Goal: Information Seeking & Learning: Learn about a topic

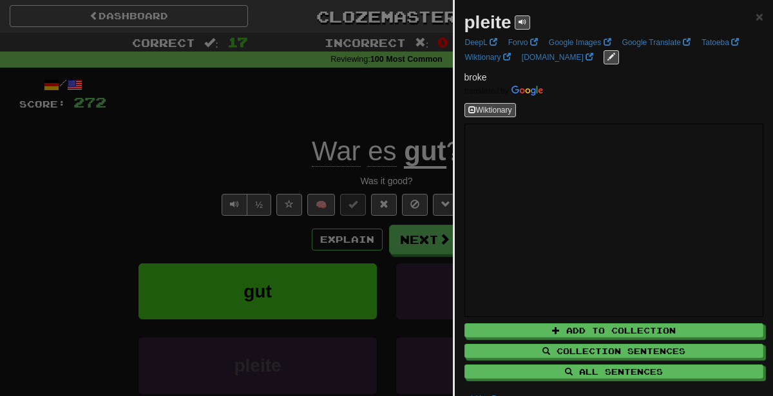
scroll to position [37, 0]
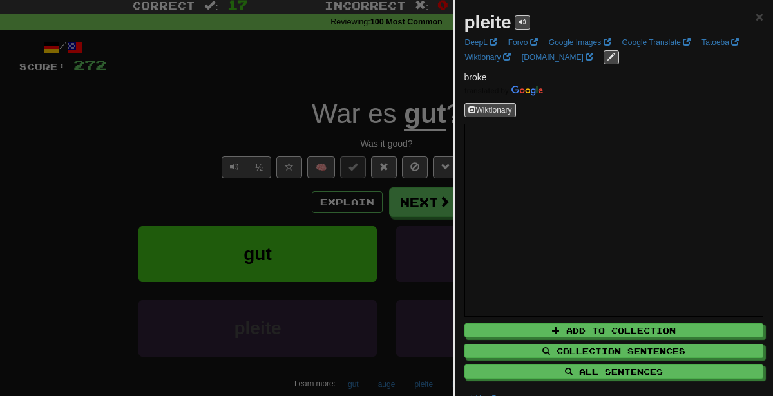
click at [374, 140] on div at bounding box center [386, 198] width 773 height 396
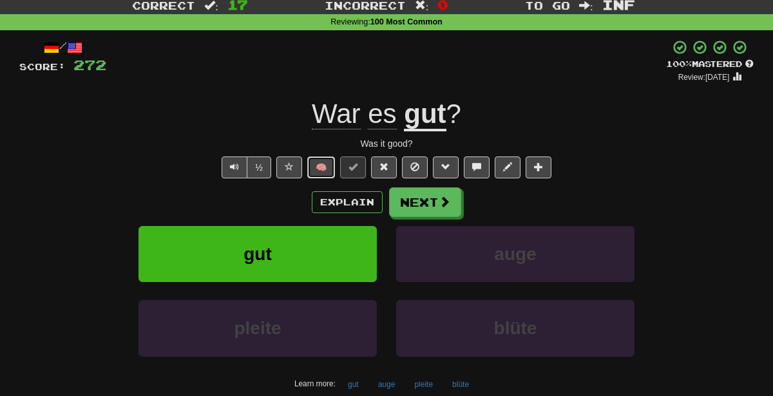
click at [322, 157] on button "🧠" at bounding box center [321, 168] width 28 height 22
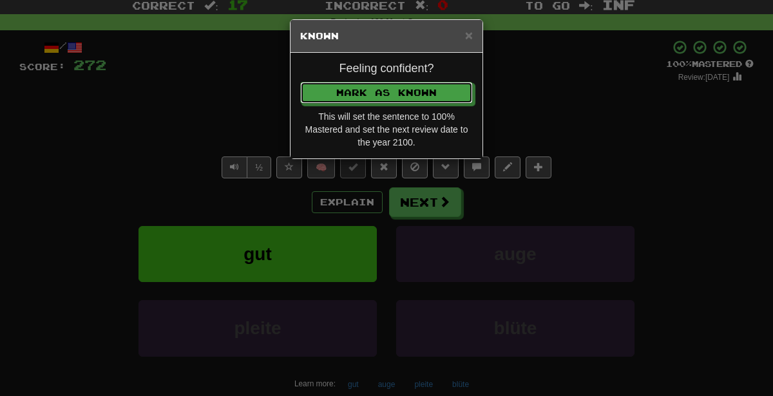
click at [300, 82] on button "Mark as Known" at bounding box center [386, 93] width 173 height 22
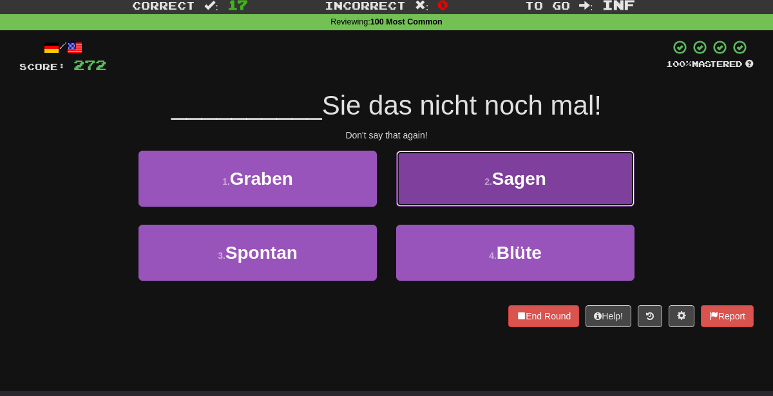
click at [506, 185] on span "Sagen" at bounding box center [519, 179] width 54 height 20
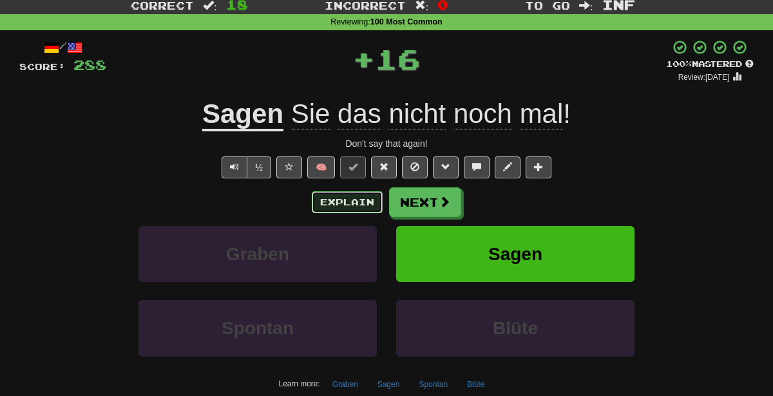
click at [351, 196] on button "Explain" at bounding box center [347, 202] width 71 height 22
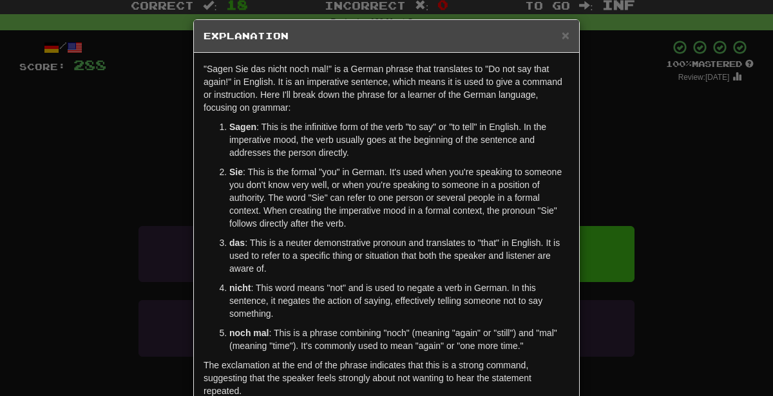
click at [728, 151] on div "× Explanation "Sagen Sie das nicht noch mal!" is a German phrase that translate…" at bounding box center [386, 198] width 773 height 396
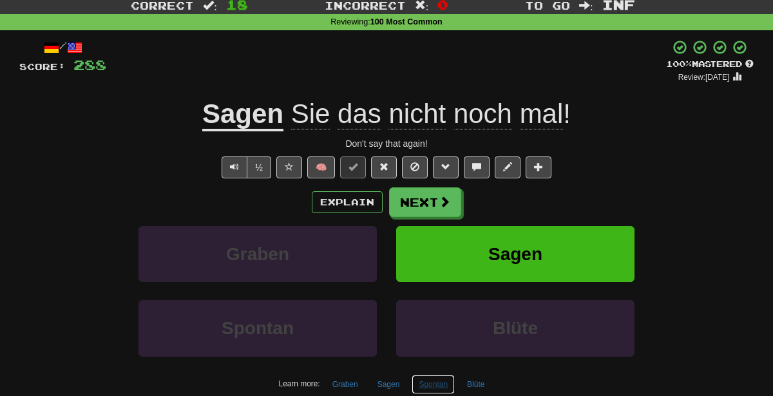
click at [431, 384] on button "Spontan" at bounding box center [433, 384] width 43 height 19
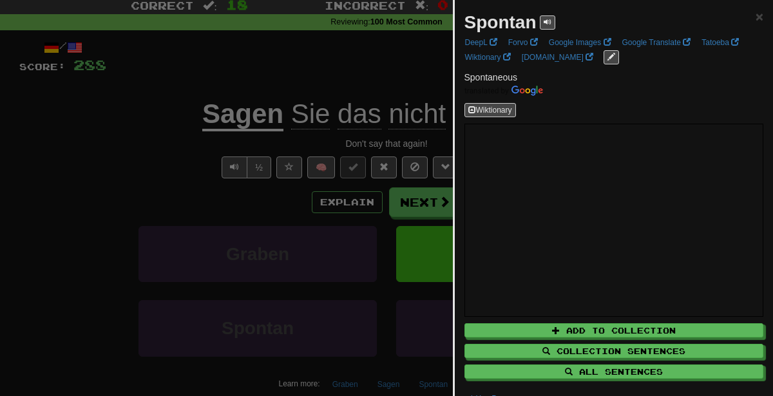
click at [428, 250] on div at bounding box center [386, 198] width 773 height 396
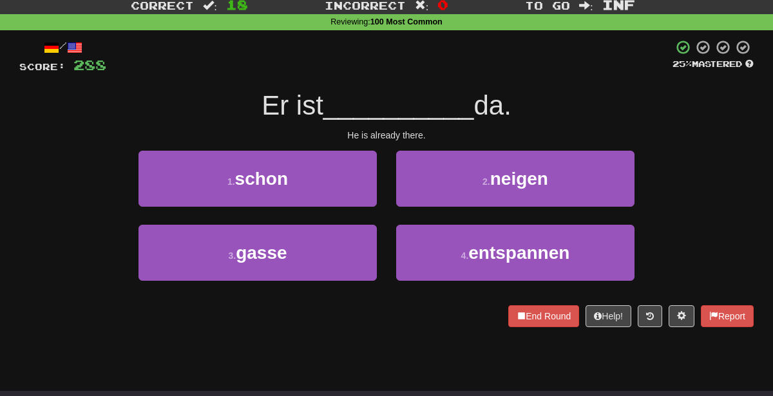
scroll to position [0, 0]
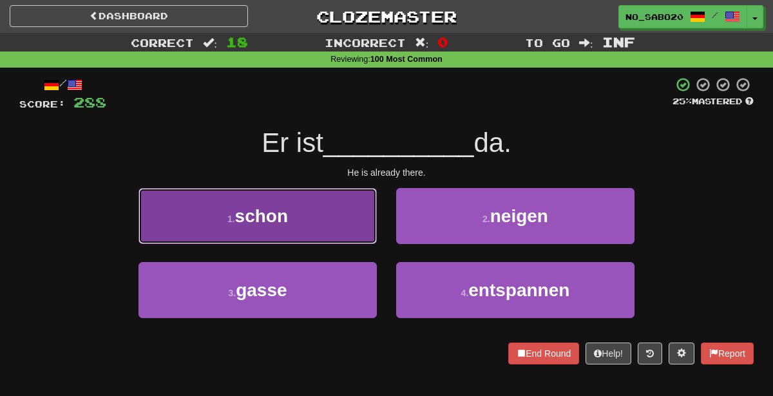
click at [323, 211] on button "1 . schon" at bounding box center [257, 216] width 238 height 56
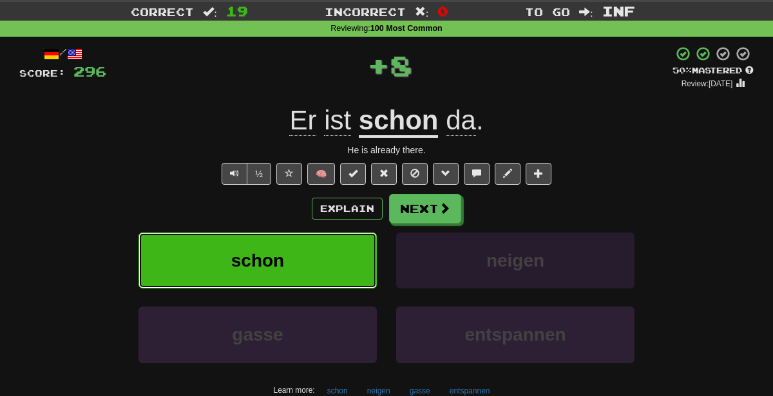
scroll to position [32, 0]
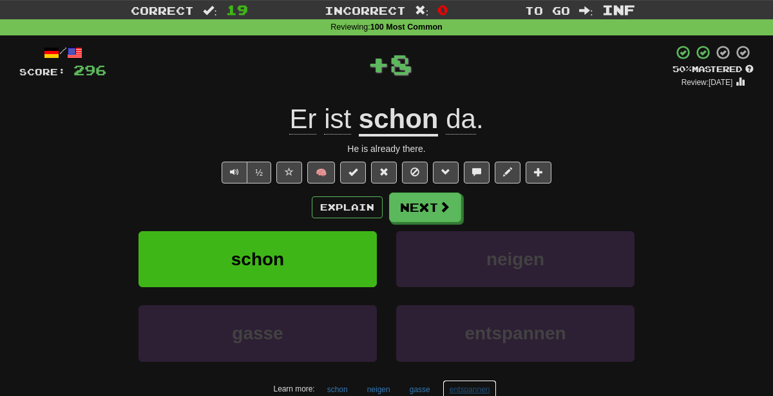
click at [485, 381] on button "entspannen" at bounding box center [469, 389] width 55 height 19
